Goal: Check status

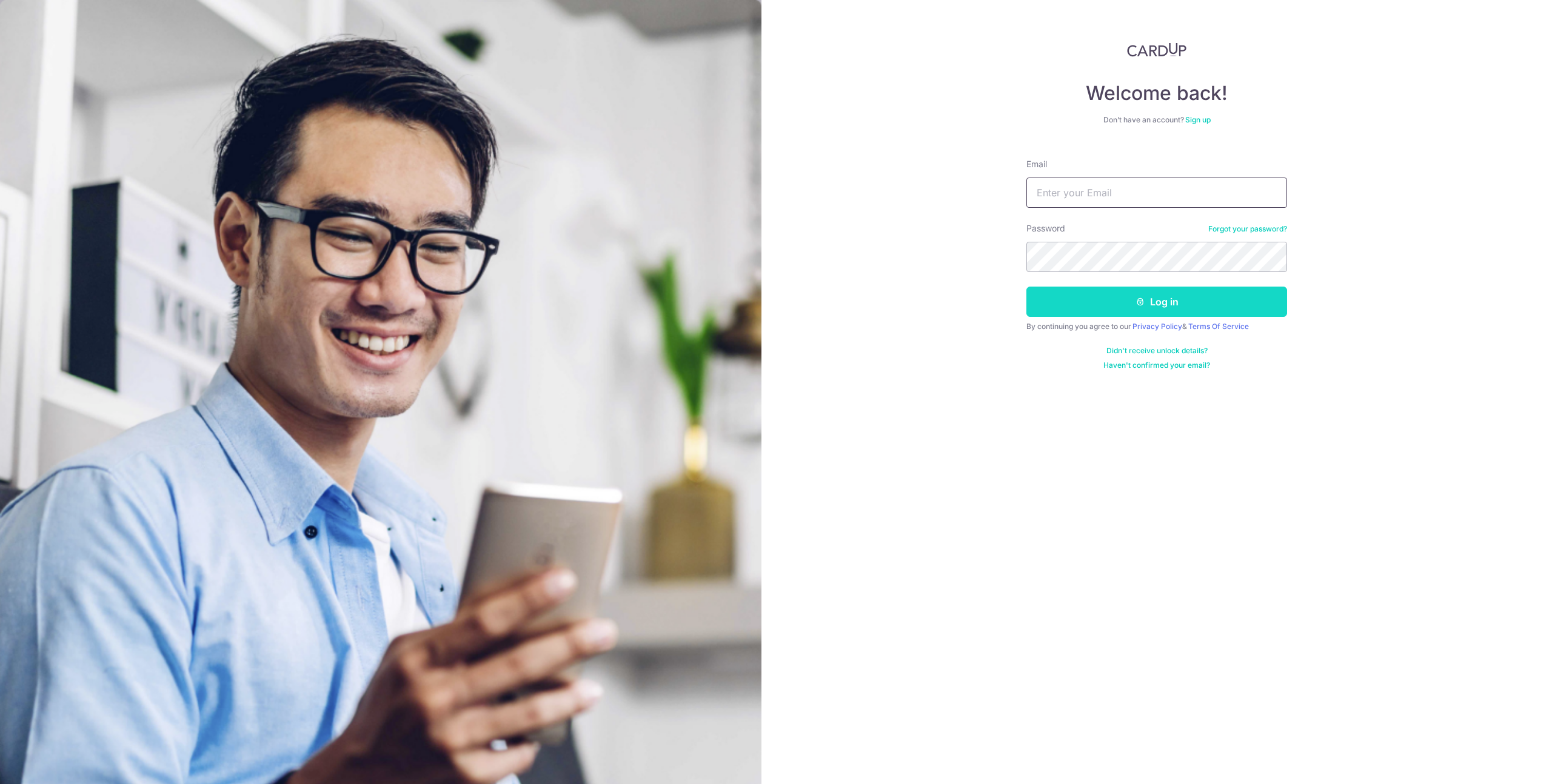
type input "[EMAIL_ADDRESS][DOMAIN_NAME]"
click at [1095, 299] on button "Log in" at bounding box center [1156, 302] width 261 height 30
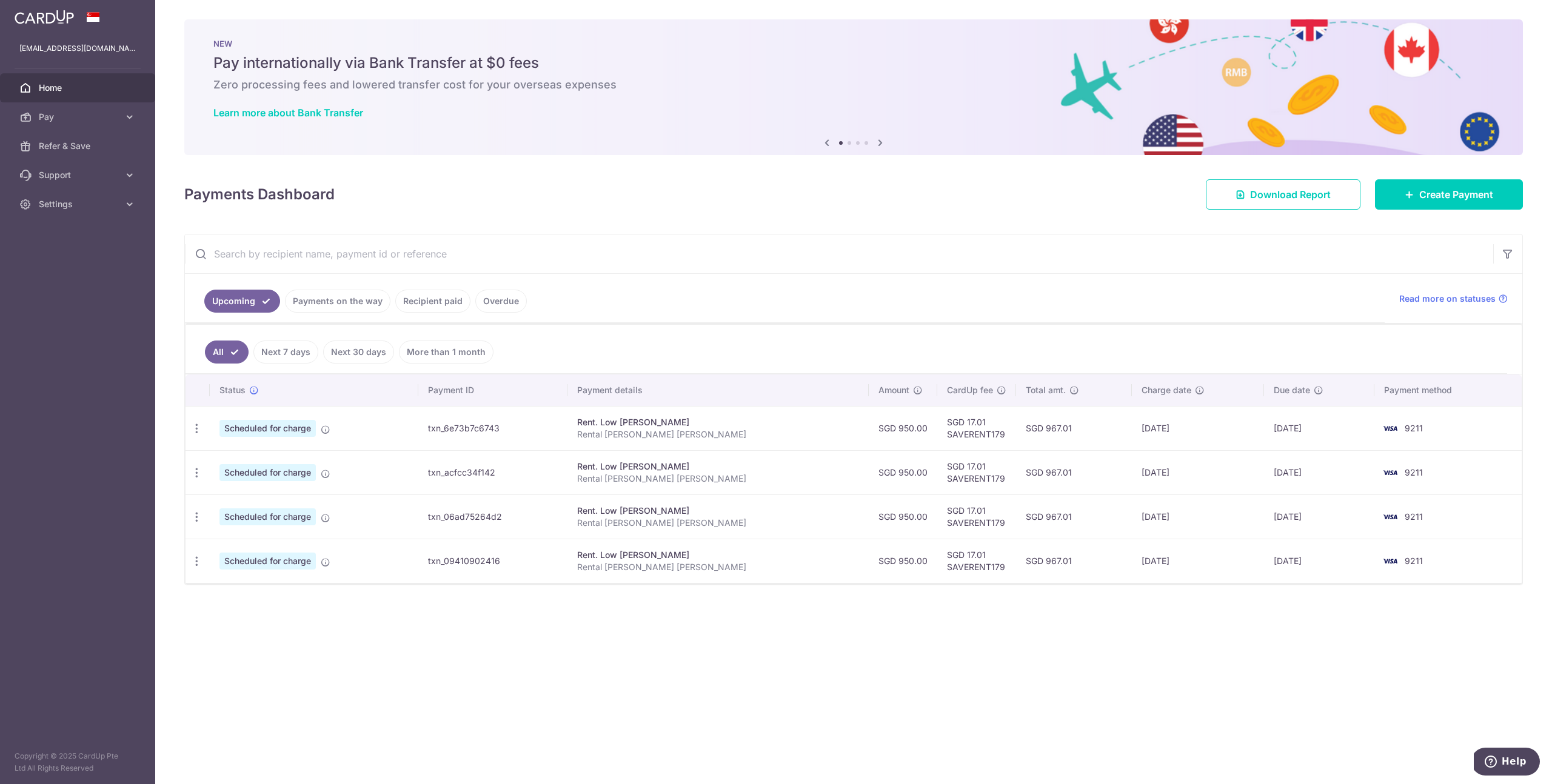
copy td "17.01"
drag, startPoint x: 980, startPoint y: 430, endPoint x: 1021, endPoint y: 392, distance: 55.9
click at [1017, 433] on td "SGD 967.01" at bounding box center [1075, 428] width 116 height 45
copy td "967.01"
